Goal: Information Seeking & Learning: Learn about a topic

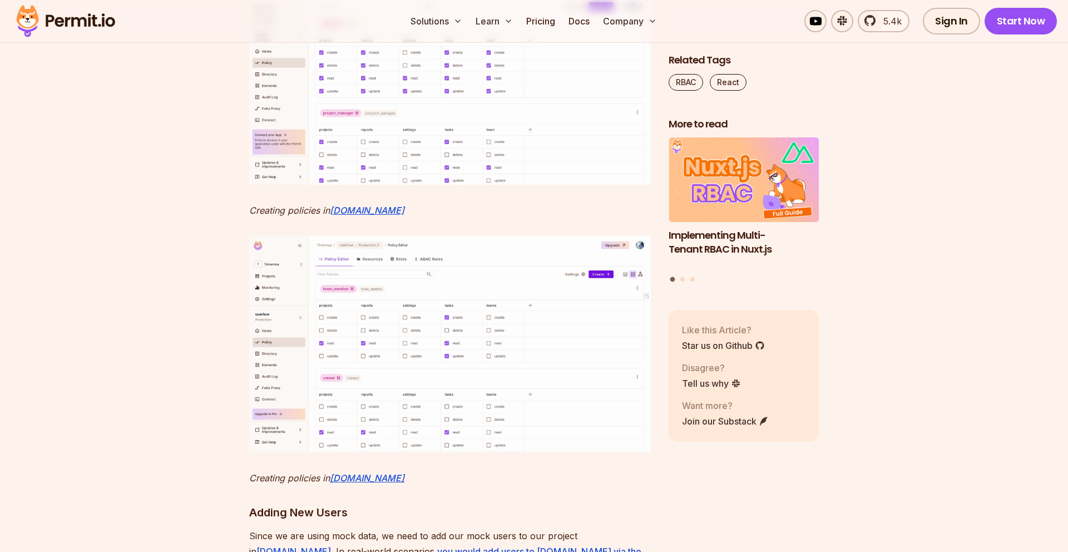
scroll to position [5166, 0]
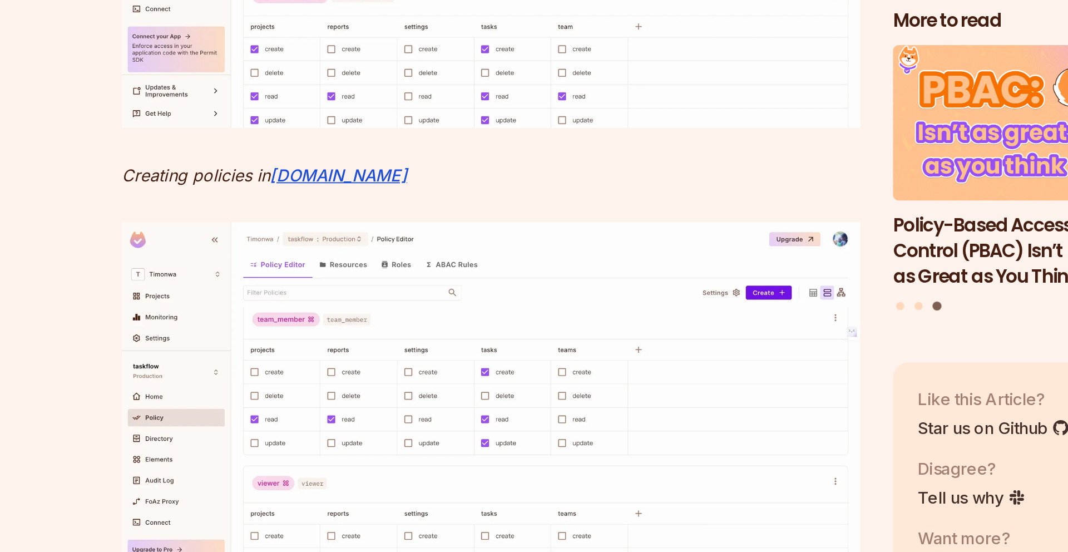
click at [485, 182] on img at bounding box center [450, 74] width 402 height 216
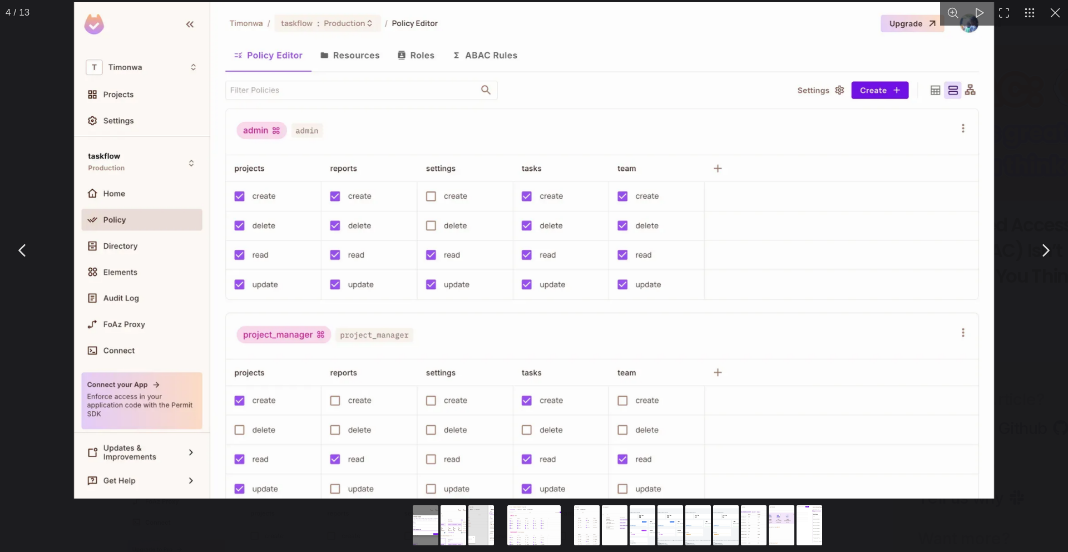
click at [764, 178] on div "You can close this modal content with the ESC key" at bounding box center [473, 249] width 581 height 272
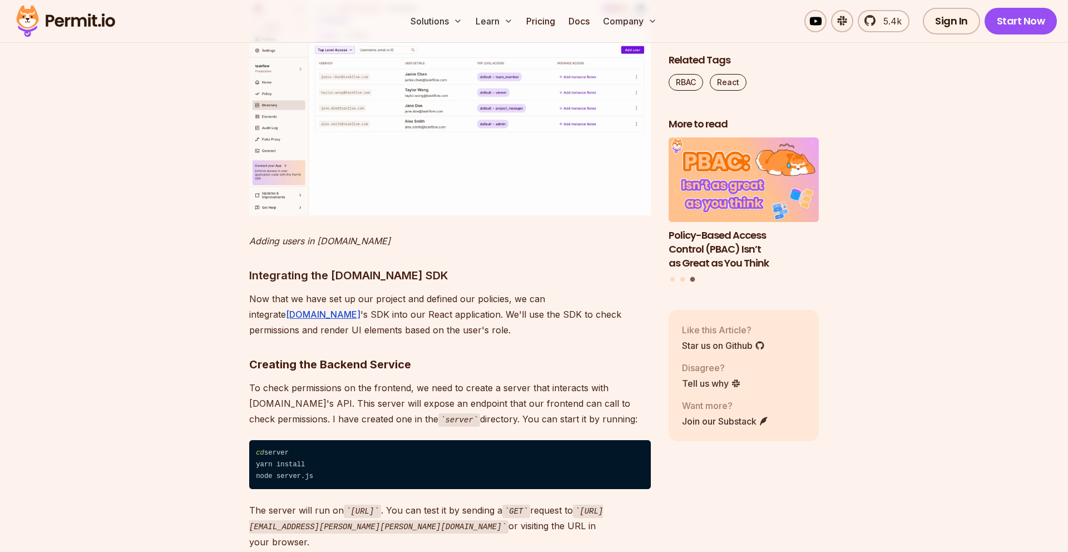
scroll to position [6239, 0]
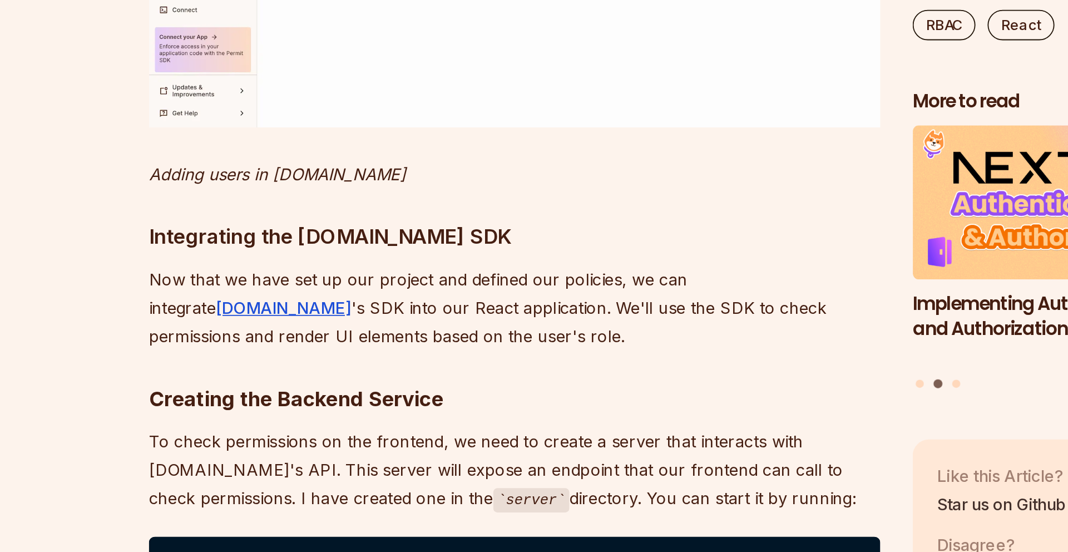
click at [221, 228] on section "Table of Contents Role-Based Access Control (RBAC) provides a powerful way to m…" at bounding box center [534, 330] width 1068 height 11792
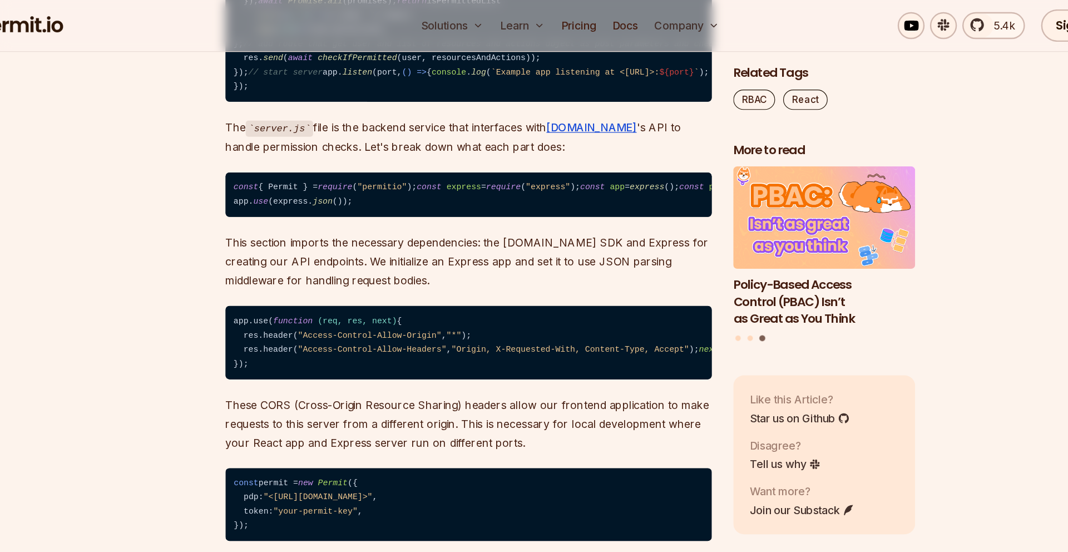
scroll to position [6869, 0]
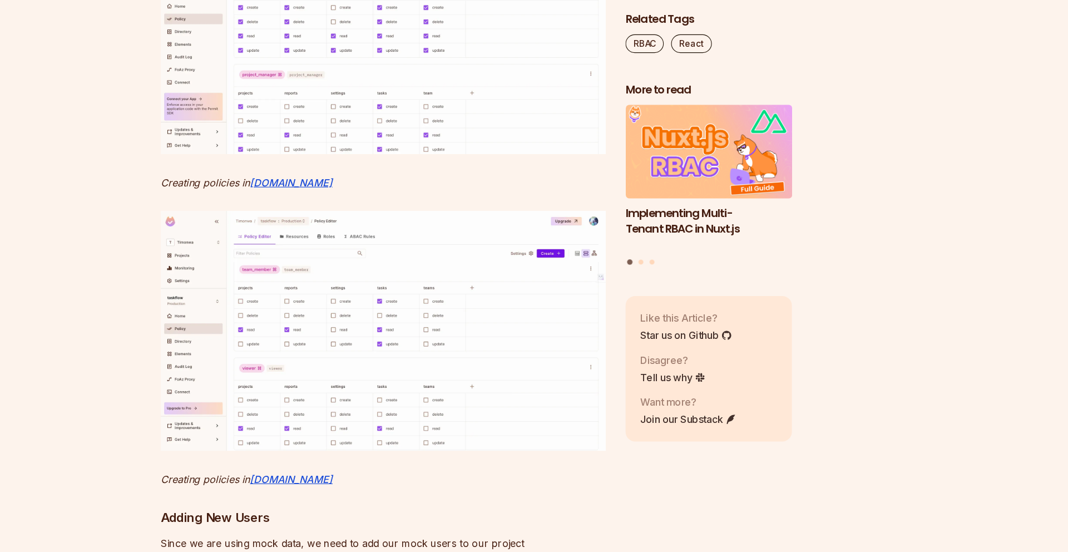
scroll to position [5166, 0]
